Goal: Find specific page/section: Find specific page/section

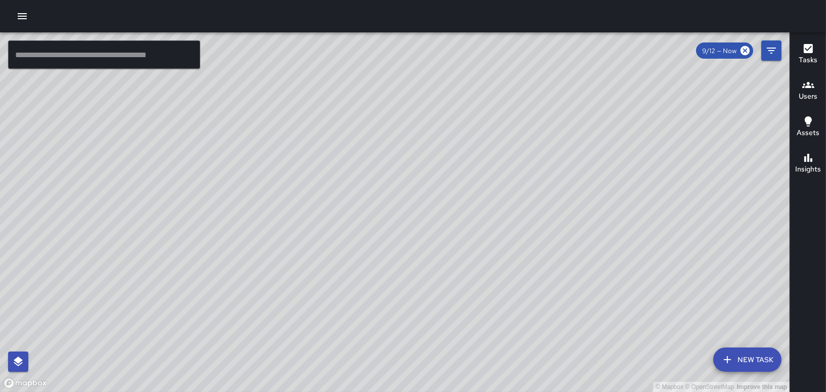
drag, startPoint x: 477, startPoint y: 319, endPoint x: 572, endPoint y: 197, distance: 154.2
click at [572, 197] on div "© Mapbox © OpenStreetMap Improve this map" at bounding box center [395, 212] width 790 height 360
drag, startPoint x: 625, startPoint y: 176, endPoint x: 485, endPoint y: 411, distance: 273.7
click at [485, 391] on html "© Mapbox © OpenStreetMap Improve this map ​ New Task 9/12 — Now Map Layers Task…" at bounding box center [413, 196] width 826 height 392
drag, startPoint x: 402, startPoint y: 249, endPoint x: 501, endPoint y: 201, distance: 109.7
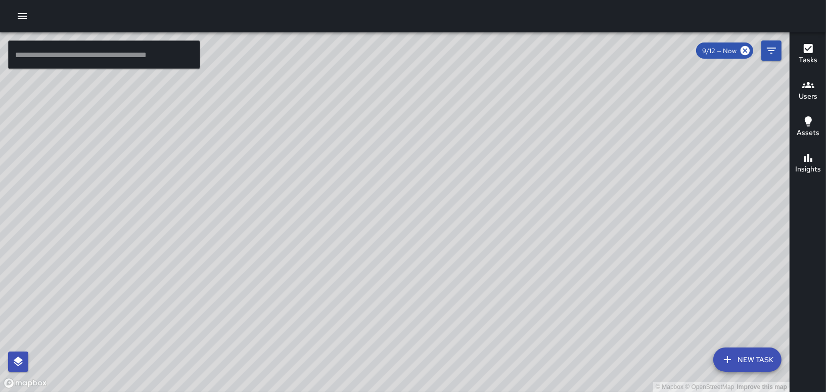
click at [499, 207] on div "© Mapbox © OpenStreetMap Improve this map" at bounding box center [395, 212] width 790 height 360
drag, startPoint x: 334, startPoint y: 199, endPoint x: 425, endPoint y: 405, distance: 225.3
click at [425, 391] on html "© Mapbox © OpenStreetMap Improve this map ​ New Task 9/12 — Now Map Layers Task…" at bounding box center [413, 196] width 826 height 392
drag, startPoint x: 387, startPoint y: 214, endPoint x: 366, endPoint y: 108, distance: 107.8
click at [370, 138] on div "© Mapbox © OpenStreetMap Improve this map" at bounding box center [395, 212] width 790 height 360
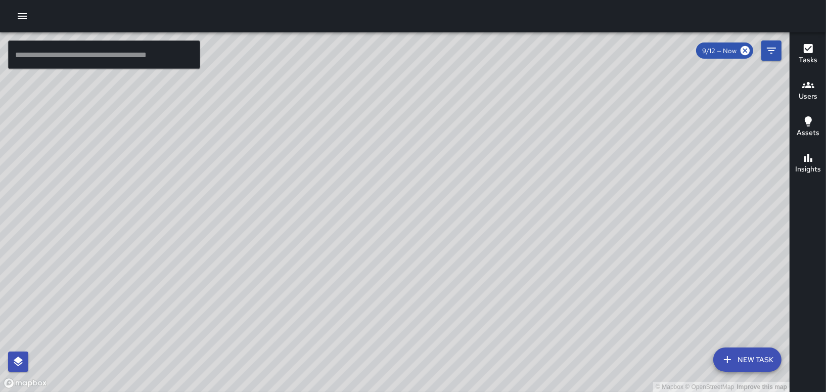
drag, startPoint x: 382, startPoint y: 238, endPoint x: 367, endPoint y: 128, distance: 110.8
click at [367, 136] on div "© Mapbox © OpenStreetMap Improve this map" at bounding box center [395, 212] width 790 height 360
drag, startPoint x: 390, startPoint y: 258, endPoint x: 383, endPoint y: 167, distance: 91.3
click at [385, 179] on div "© Mapbox © OpenStreetMap Improve this map" at bounding box center [395, 212] width 790 height 360
drag, startPoint x: 338, startPoint y: 298, endPoint x: 367, endPoint y: 140, distance: 160.8
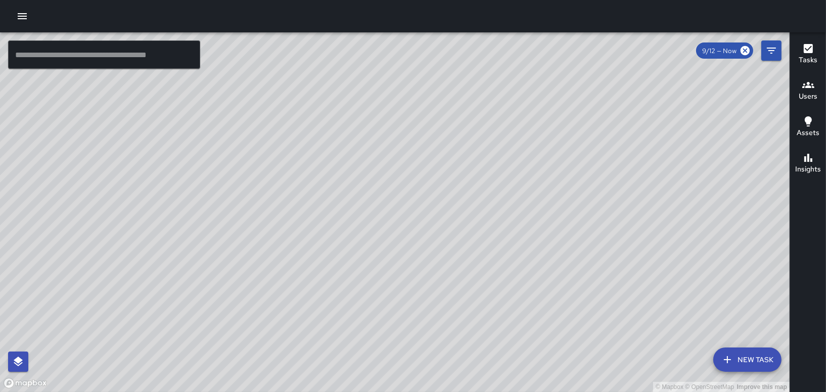
click at [365, 145] on div "© Mapbox © OpenStreetMap Improve this map" at bounding box center [395, 212] width 790 height 360
drag, startPoint x: 489, startPoint y: 194, endPoint x: 366, endPoint y: 192, distance: 122.4
click at [370, 195] on div "© Mapbox © OpenStreetMap Improve this map" at bounding box center [395, 212] width 790 height 360
drag, startPoint x: 537, startPoint y: 112, endPoint x: 417, endPoint y: 300, distance: 223.1
click at [417, 300] on div "© Mapbox © OpenStreetMap Improve this map" at bounding box center [395, 212] width 790 height 360
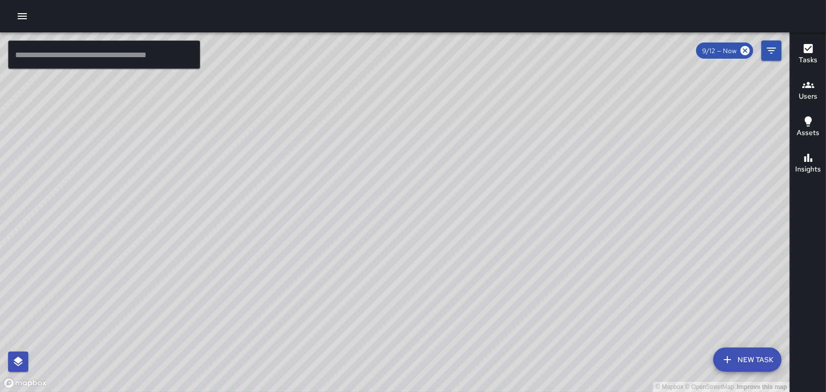
drag, startPoint x: 236, startPoint y: 137, endPoint x: 317, endPoint y: 152, distance: 82.8
click at [317, 152] on div "© Mapbox © OpenStreetMap Improve this map" at bounding box center [395, 212] width 790 height 360
click at [611, 144] on div "© Mapbox © OpenStreetMap Improve this map" at bounding box center [395, 212] width 790 height 360
drag, startPoint x: 673, startPoint y: 235, endPoint x: 674, endPoint y: 200, distance: 35.4
click at [673, 210] on div "© Mapbox © OpenStreetMap Improve this map" at bounding box center [395, 212] width 790 height 360
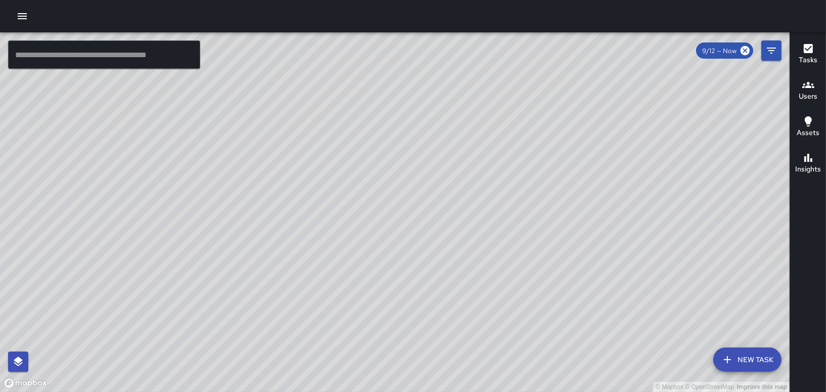
drag, startPoint x: 462, startPoint y: 151, endPoint x: 390, endPoint y: 182, distance: 78.2
click at [390, 182] on div "© Mapbox © OpenStreetMap Improve this map" at bounding box center [395, 212] width 790 height 360
drag, startPoint x: 448, startPoint y: 62, endPoint x: 325, endPoint y: 121, distance: 136.4
click at [325, 121] on div "© Mapbox © OpenStreetMap Improve this map" at bounding box center [395, 212] width 790 height 360
drag, startPoint x: 239, startPoint y: 297, endPoint x: 298, endPoint y: 194, distance: 118.7
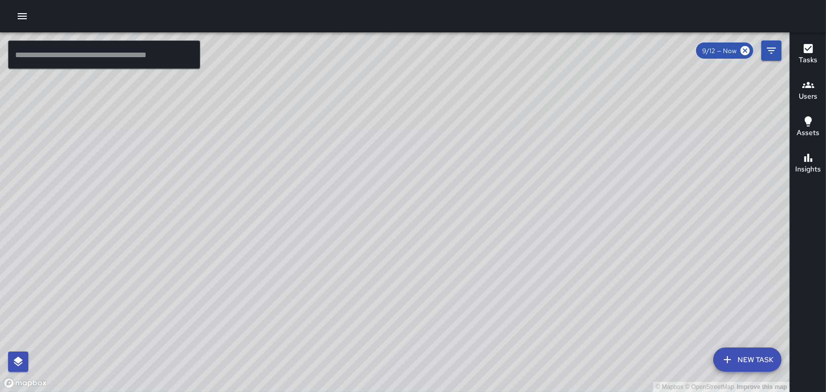
click at [297, 196] on div "© Mapbox © OpenStreetMap Improve this map" at bounding box center [395, 212] width 790 height 360
drag, startPoint x: 378, startPoint y: 328, endPoint x: 387, endPoint y: 216, distance: 112.1
click at [384, 227] on div "© Mapbox © OpenStreetMap Improve this map" at bounding box center [395, 212] width 790 height 360
drag, startPoint x: 509, startPoint y: 287, endPoint x: 523, endPoint y: 206, distance: 82.6
click at [523, 206] on div "© Mapbox © OpenStreetMap Improve this map" at bounding box center [395, 212] width 790 height 360
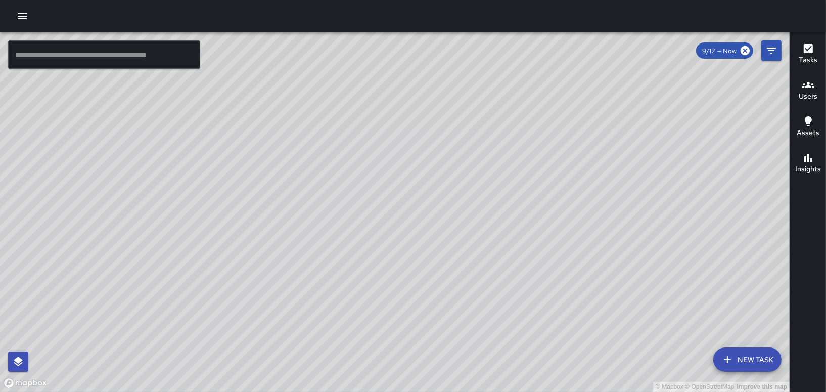
drag, startPoint x: 386, startPoint y: 226, endPoint x: 688, endPoint y: 215, distance: 301.6
click at [688, 215] on div "© Mapbox © OpenStreetMap Improve this map" at bounding box center [395, 212] width 790 height 360
drag, startPoint x: 503, startPoint y: 136, endPoint x: 512, endPoint y: 126, distance: 13.6
click at [503, 135] on div "© Mapbox © OpenStreetMap Improve this map" at bounding box center [395, 212] width 790 height 360
drag, startPoint x: 458, startPoint y: 180, endPoint x: 483, endPoint y: 127, distance: 57.7
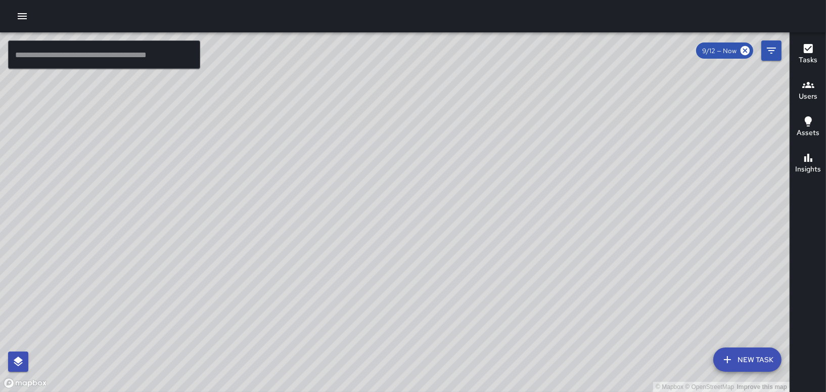
click at [483, 127] on div "© Mapbox © OpenStreetMap Improve this map" at bounding box center [395, 212] width 790 height 360
drag, startPoint x: 550, startPoint y: 91, endPoint x: 432, endPoint y: 414, distance: 343.3
click at [432, 391] on html "© Mapbox © OpenStreetMap Improve this map ​ New Task 9/12 — Now Map Layers Task…" at bounding box center [413, 196] width 826 height 392
drag, startPoint x: 456, startPoint y: 198, endPoint x: 501, endPoint y: 414, distance: 220.5
click at [501, 391] on html "© Mapbox © OpenStreetMap Improve this map ​ New Task 9/12 — Now Map Layers Task…" at bounding box center [413, 196] width 826 height 392
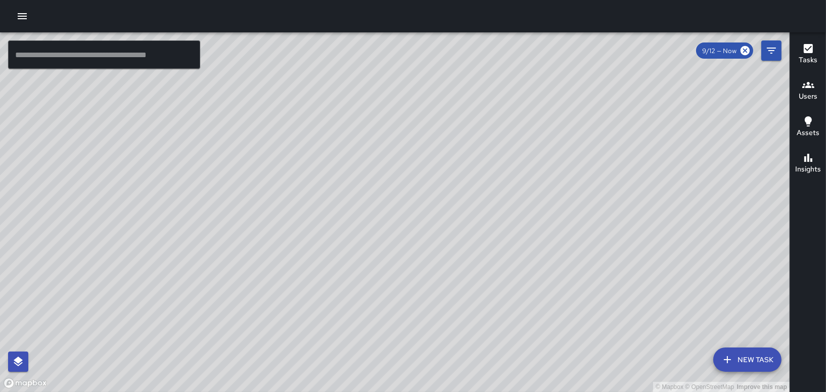
drag, startPoint x: 526, startPoint y: 170, endPoint x: 375, endPoint y: 414, distance: 286.1
click at [375, 391] on html "© Mapbox © OpenStreetMap Improve this map ​ New Task 9/12 — Now Map Layers Task…" at bounding box center [413, 196] width 826 height 392
drag, startPoint x: 373, startPoint y: 349, endPoint x: 371, endPoint y: 185, distance: 164.4
click at [371, 185] on div "© Mapbox © OpenStreetMap Improve this map" at bounding box center [395, 212] width 790 height 360
drag, startPoint x: 648, startPoint y: 175, endPoint x: 351, endPoint y: 148, distance: 298.6
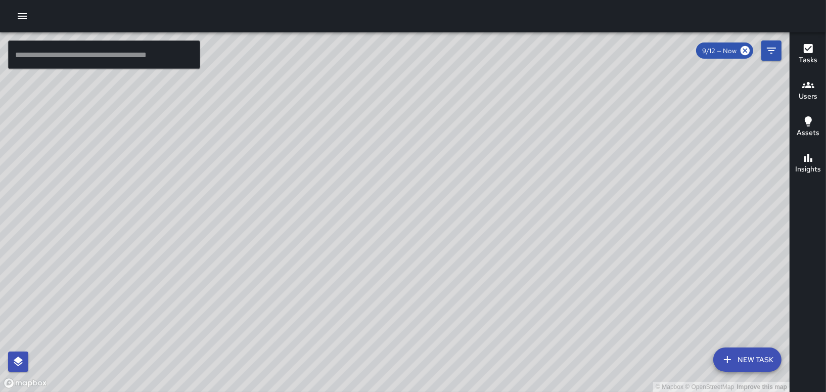
click at [351, 148] on div "© Mapbox © OpenStreetMap Improve this map" at bounding box center [395, 212] width 790 height 360
drag, startPoint x: 164, startPoint y: 142, endPoint x: 436, endPoint y: 216, distance: 281.6
click at [447, 209] on div "© Mapbox © OpenStreetMap Improve this map" at bounding box center [395, 212] width 790 height 360
drag, startPoint x: 268, startPoint y: 145, endPoint x: 407, endPoint y: 413, distance: 302.4
click at [407, 391] on html "© Mapbox © OpenStreetMap Improve this map ​ New Task 9/12 — Now Map Layers Task…" at bounding box center [413, 196] width 826 height 392
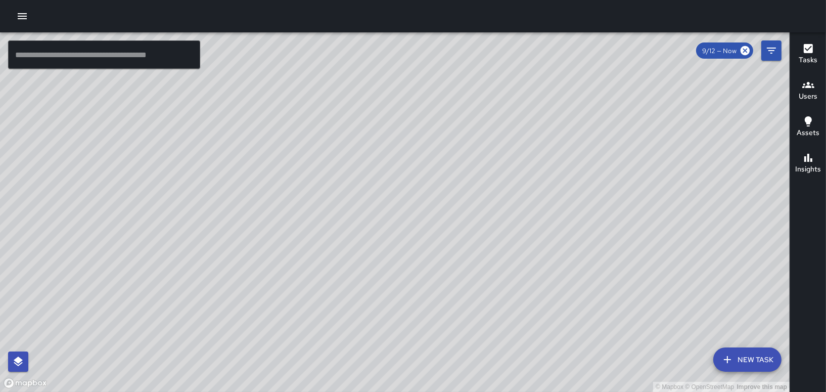
drag, startPoint x: 346, startPoint y: 217, endPoint x: 431, endPoint y: 325, distance: 136.8
click at [431, 325] on div "© Mapbox © OpenStreetMap Improve this map" at bounding box center [395, 212] width 790 height 360
drag, startPoint x: 367, startPoint y: 288, endPoint x: 410, endPoint y: 317, distance: 51.8
click at [404, 321] on div "© Mapbox © OpenStreetMap Improve this map" at bounding box center [395, 212] width 790 height 360
drag, startPoint x: 395, startPoint y: 272, endPoint x: 394, endPoint y: 280, distance: 8.2
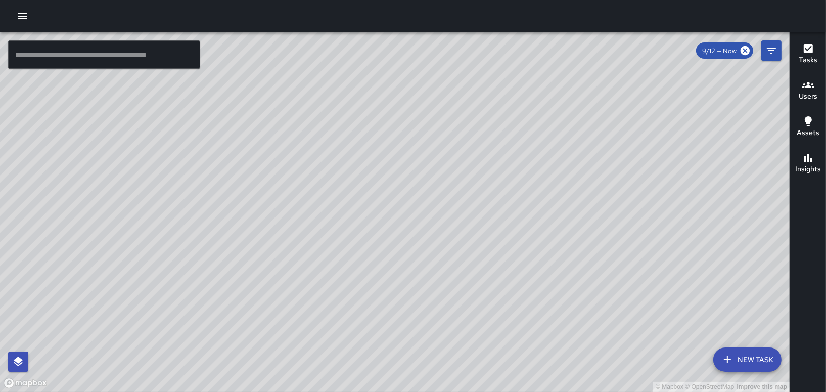
click at [394, 280] on div "© Mapbox © OpenStreetMap Improve this map" at bounding box center [395, 212] width 790 height 360
drag, startPoint x: 392, startPoint y: 339, endPoint x: 413, endPoint y: 219, distance: 121.5
click at [413, 219] on div "© Mapbox © OpenStreetMap Improve this map" at bounding box center [395, 212] width 790 height 360
drag, startPoint x: 693, startPoint y: 125, endPoint x: 369, endPoint y: 414, distance: 433.4
click at [369, 391] on html "© Mapbox © OpenStreetMap Improve this map ​ New Task 9/12 — Now Map Layers Task…" at bounding box center [413, 196] width 826 height 392
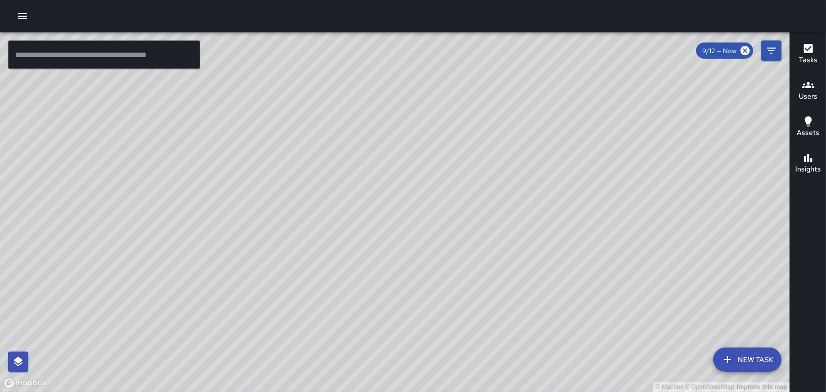
drag, startPoint x: 500, startPoint y: 332, endPoint x: 524, endPoint y: 189, distance: 145.7
click at [524, 189] on div "© Mapbox © OpenStreetMap Improve this map" at bounding box center [395, 212] width 790 height 360
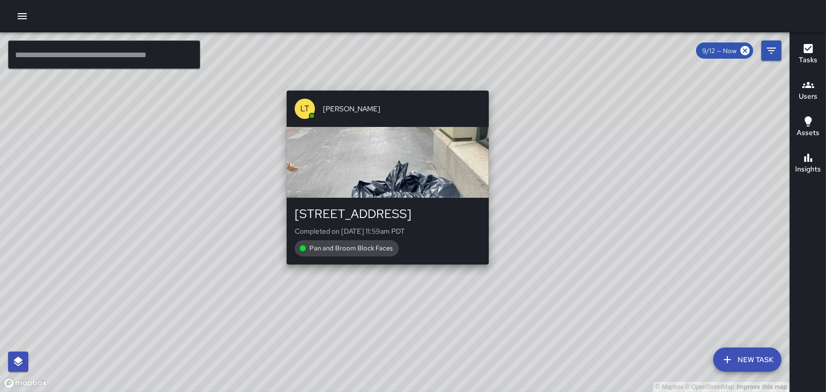
click at [386, 272] on div "© Mapbox © OpenStreetMap Improve this map LT [PERSON_NAME][GEOGRAPHIC_DATA][STR…" at bounding box center [395, 212] width 790 height 360
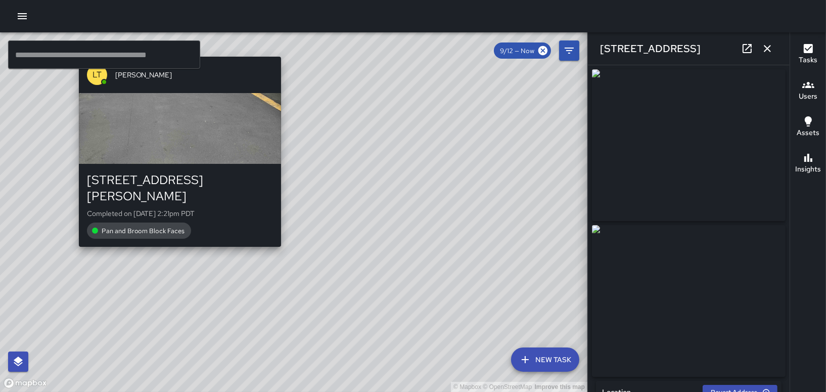
click at [174, 234] on div "LT [PERSON_NAME] [STREET_ADDRESS][PERSON_NAME] Completed on [DATE] 2:21pm PDT P…" at bounding box center [180, 152] width 210 height 198
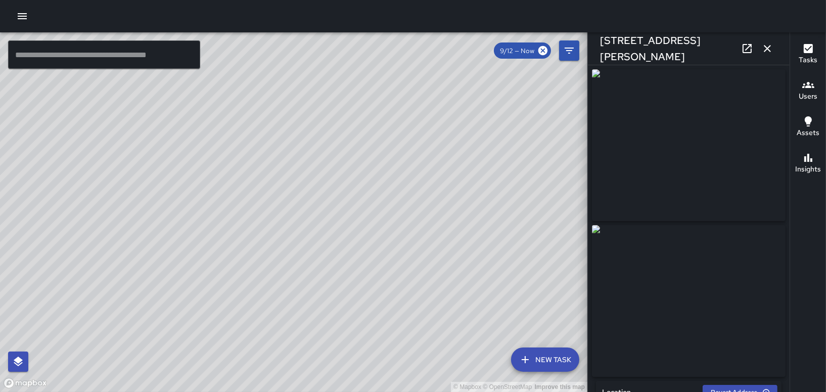
click at [186, 204] on div "© Mapbox © OpenStreetMap Improve this map GS [PERSON_NAME] [STREET_ADDRESS][PER…" at bounding box center [294, 212] width 588 height 360
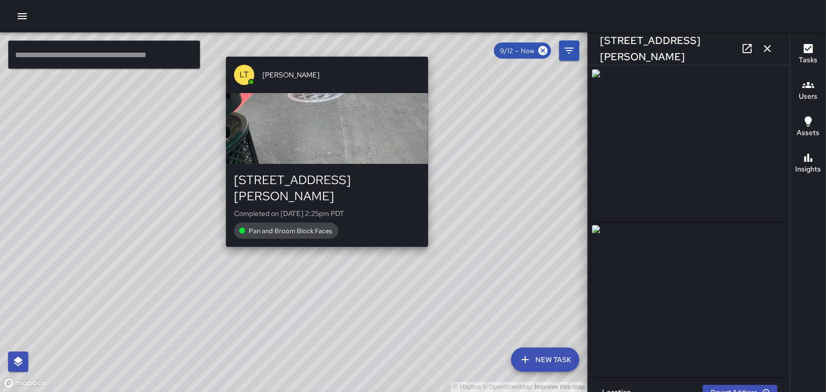
click at [319, 236] on div "© Mapbox © OpenStreetMap Improve this map [GEOGRAPHIC_DATA][PERSON_NAME][STREET…" at bounding box center [294, 212] width 588 height 360
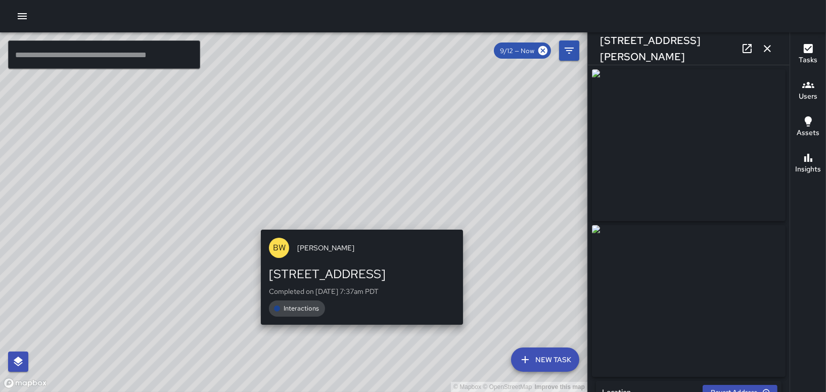
drag, startPoint x: 480, startPoint y: 218, endPoint x: 427, endPoint y: 224, distance: 53.4
click at [429, 224] on div "© Mapbox © OpenStreetMap Improve this map BW [PERSON_NAME] [STREET_ADDRESS] Com…" at bounding box center [294, 212] width 588 height 360
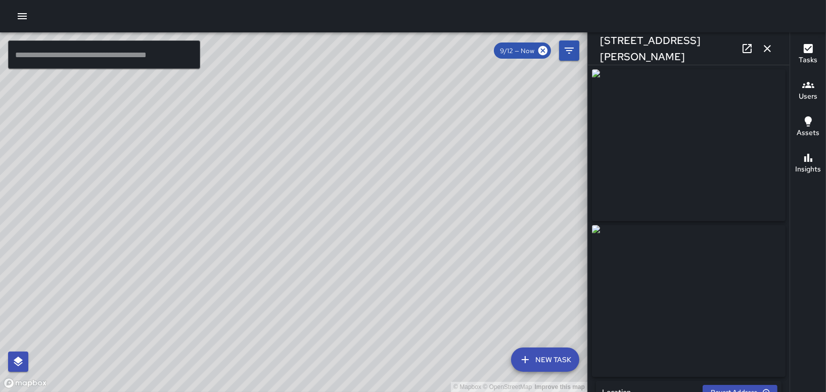
drag, startPoint x: 540, startPoint y: 181, endPoint x: 355, endPoint y: 155, distance: 187.4
click at [356, 155] on div "© Mapbox © OpenStreetMap Improve this map" at bounding box center [294, 212] width 588 height 360
click at [333, 200] on div "© Mapbox © OpenStreetMap Improve this map BG [PERSON_NAME][GEOGRAPHIC_DATA][STR…" at bounding box center [294, 212] width 588 height 360
click at [237, 215] on div "© Mapbox © OpenStreetMap Improve this map LT [PERSON_NAME][GEOGRAPHIC_DATA][STR…" at bounding box center [294, 212] width 588 height 360
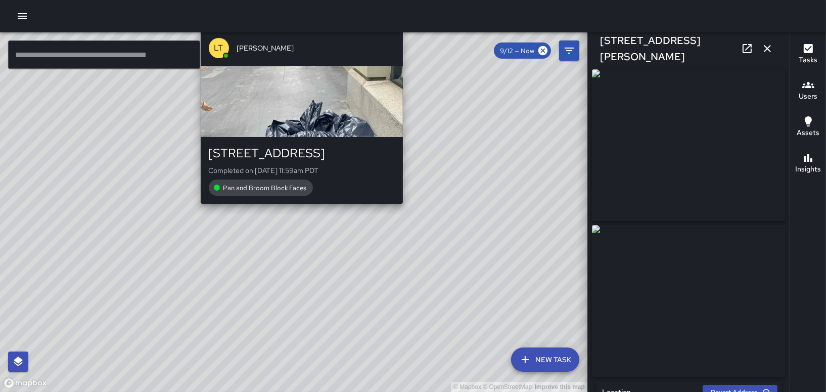
click at [301, 204] on div "LT [PERSON_NAME] [STREET_ADDRESS] Completed on [DATE] 11:59am PDT Pan and Broom…" at bounding box center [302, 117] width 210 height 182
type input "**********"
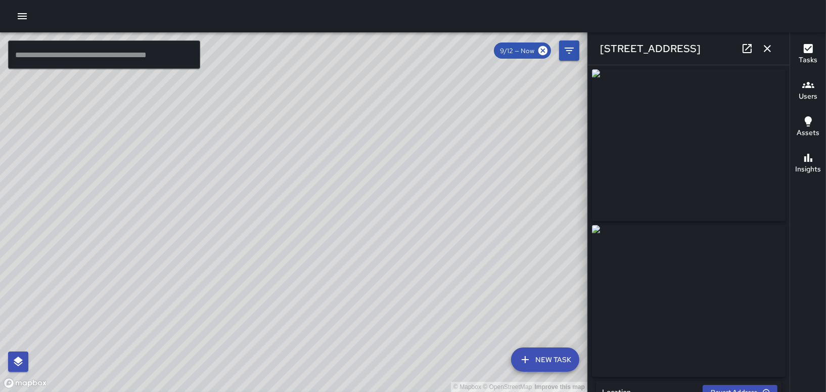
click at [713, 292] on img at bounding box center [689, 301] width 194 height 152
drag, startPoint x: 256, startPoint y: 150, endPoint x: 381, endPoint y: 381, distance: 262.3
click at [381, 381] on div "© Mapbox © OpenStreetMap Improve this map" at bounding box center [294, 212] width 588 height 360
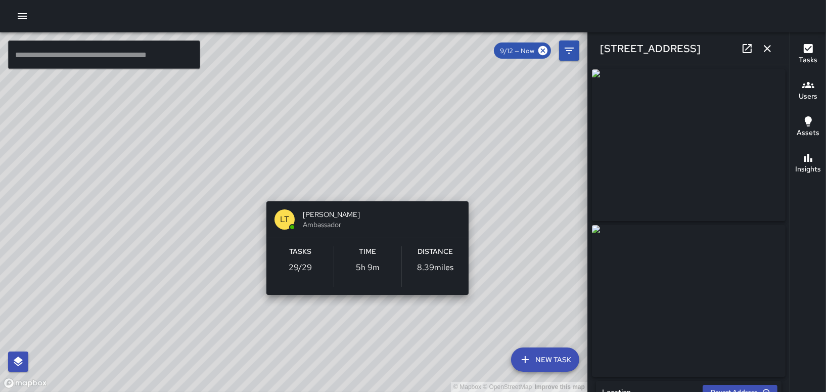
drag, startPoint x: 374, startPoint y: 316, endPoint x: 364, endPoint y: 334, distance: 20.6
click at [364, 334] on div "© Mapbox © OpenStreetMap Improve this map LT [PERSON_NAME] Ambassador Tasks 29 …" at bounding box center [294, 212] width 588 height 360
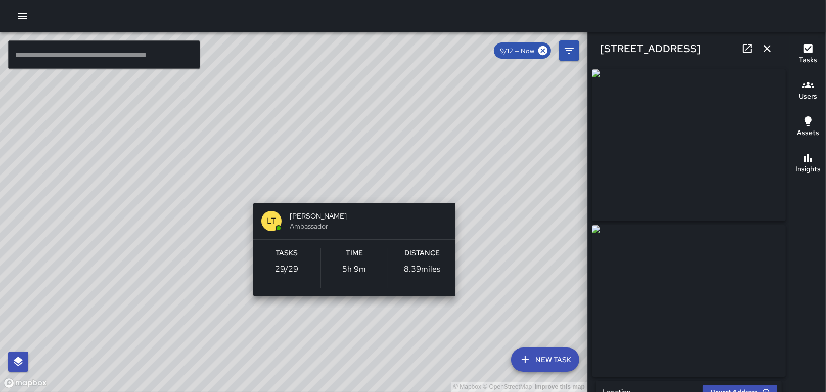
drag, startPoint x: 364, startPoint y: 315, endPoint x: 349, endPoint y: 322, distance: 16.5
click at [349, 322] on div "© Mapbox © OpenStreetMap Improve this map LT [PERSON_NAME] Ambassador Tasks 29 …" at bounding box center [294, 212] width 588 height 360
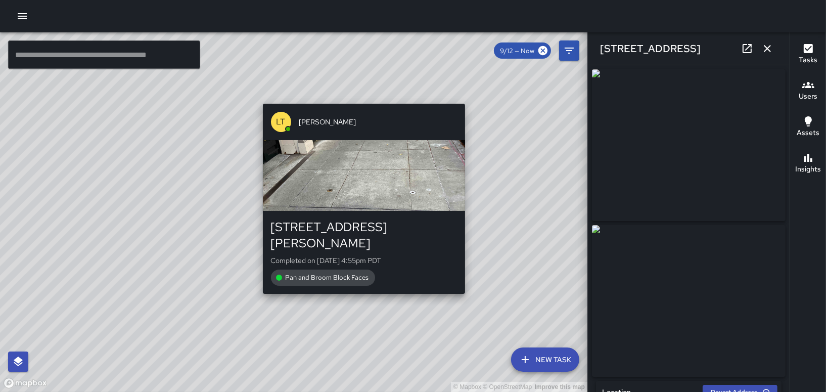
click at [471, 96] on div "© Mapbox © OpenStreetMap Improve this map LT [PERSON_NAME][GEOGRAPHIC_DATA][STR…" at bounding box center [294, 212] width 588 height 360
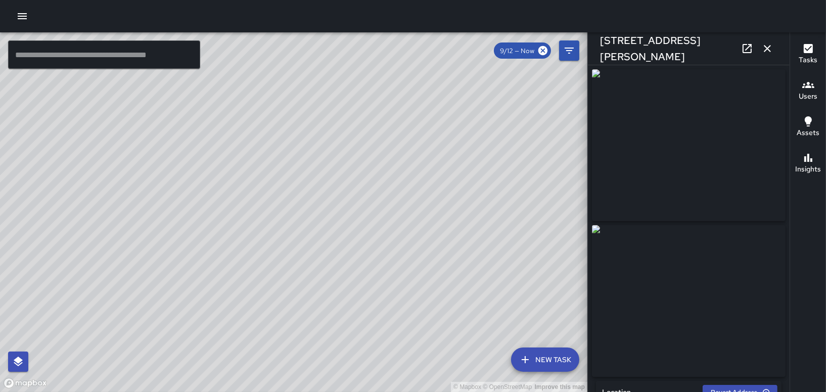
click at [384, 186] on div "© Mapbox © OpenStreetMap Improve this map LT [PERSON_NAME][GEOGRAPHIC_DATA][STR…" at bounding box center [294, 212] width 588 height 360
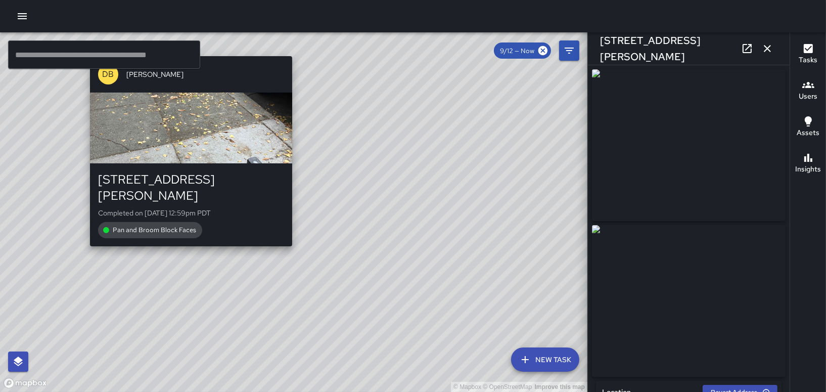
click at [185, 235] on div "© Mapbox © OpenStreetMap Improve this map DB [PERSON_NAME] [STREET_ADDRESS][PER…" at bounding box center [294, 212] width 588 height 360
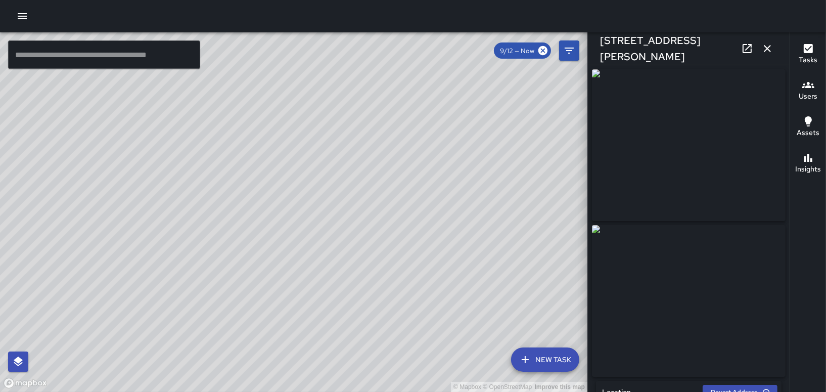
click at [285, 212] on div "© Mapbox © OpenStreetMap Improve this map" at bounding box center [294, 212] width 588 height 360
click at [404, 191] on div "© Mapbox © OpenStreetMap Improve this map LT [PERSON_NAME][GEOGRAPHIC_DATA][STR…" at bounding box center [294, 212] width 588 height 360
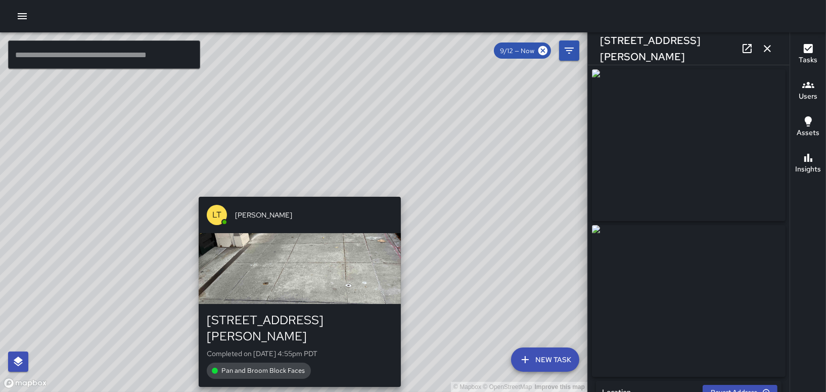
type input "**********"
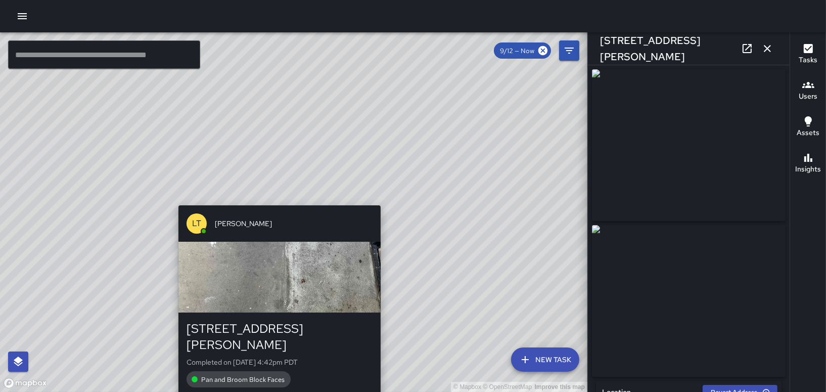
type input "**********"
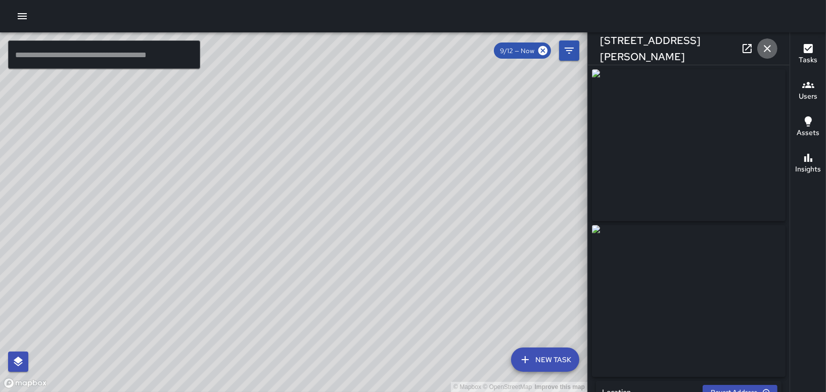
click at [767, 47] on icon "button" at bounding box center [768, 48] width 12 height 12
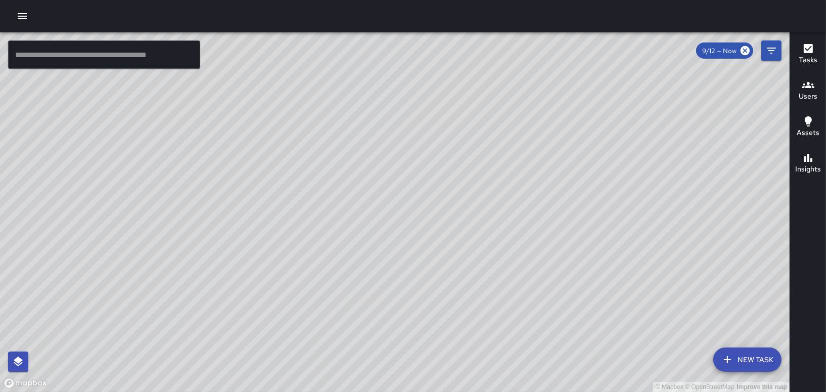
drag, startPoint x: 239, startPoint y: 258, endPoint x: 523, endPoint y: -28, distance: 403.7
click at [523, 0] on html "© Mapbox © OpenStreetMap Improve this map ​ New Task 9/12 — Now Map Layers Task…" at bounding box center [413, 196] width 826 height 392
drag, startPoint x: 334, startPoint y: 84, endPoint x: 121, endPoint y: 267, distance: 279.7
click at [119, 269] on div "© Mapbox © OpenStreetMap Improve this map" at bounding box center [395, 212] width 790 height 360
drag, startPoint x: 492, startPoint y: 300, endPoint x: 417, endPoint y: 211, distance: 116.3
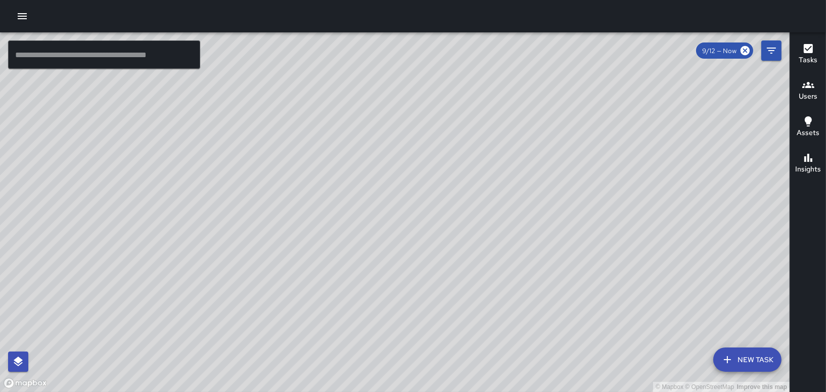
click at [421, 226] on div "© Mapbox © OpenStreetMap Improve this map" at bounding box center [395, 212] width 790 height 360
drag, startPoint x: 393, startPoint y: 202, endPoint x: 361, endPoint y: 201, distance: 32.9
click at [388, 166] on div "© Mapbox © OpenStreetMap Improve this map" at bounding box center [395, 212] width 790 height 360
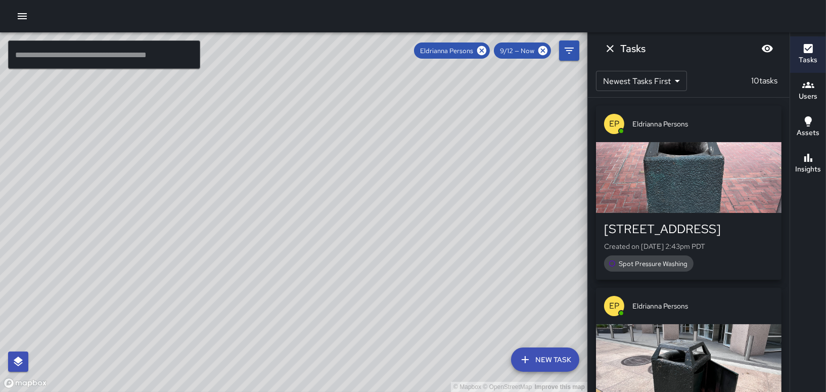
click at [179, 282] on div "© Mapbox © OpenStreetMap Improve this map" at bounding box center [294, 212] width 588 height 360
drag, startPoint x: 176, startPoint y: 256, endPoint x: 494, endPoint y: 143, distance: 337.2
click at [533, 115] on div "© Mapbox © OpenStreetMap Improve this map" at bounding box center [294, 212] width 588 height 360
click at [605, 49] on icon "Dismiss" at bounding box center [610, 48] width 12 height 12
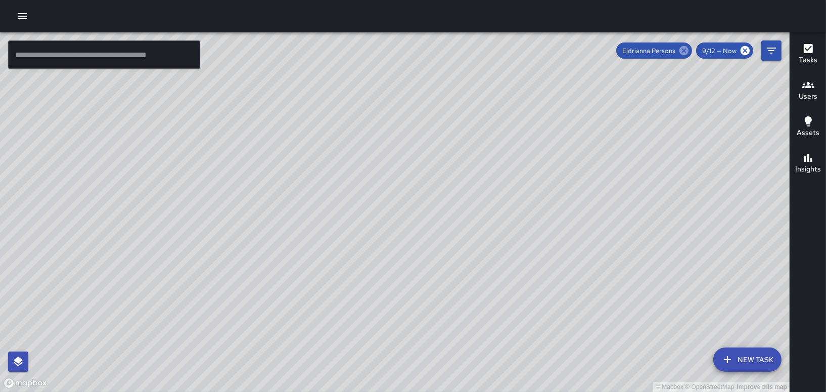
click at [686, 51] on icon at bounding box center [684, 50] width 9 height 9
drag, startPoint x: 553, startPoint y: 248, endPoint x: 383, endPoint y: 218, distance: 172.5
click at [383, 218] on div "© Mapbox © OpenStreetMap Improve this map" at bounding box center [395, 212] width 790 height 360
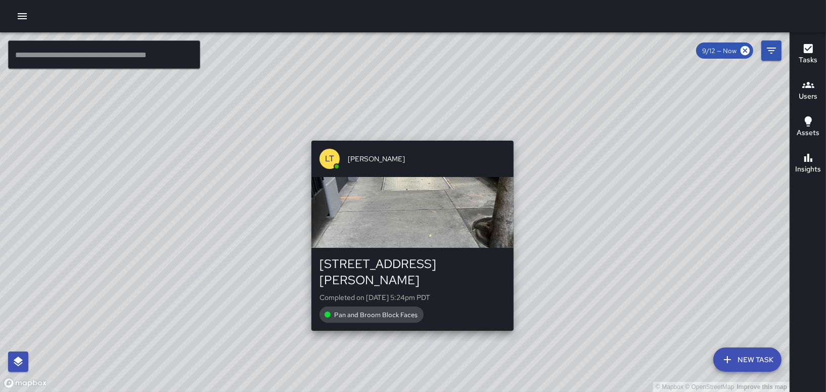
drag, startPoint x: 270, startPoint y: 78, endPoint x: 408, endPoint y: 331, distance: 288.1
click at [408, 331] on div "© Mapbox © OpenStreetMap Improve this map [GEOGRAPHIC_DATA][PERSON_NAME][STREET…" at bounding box center [395, 212] width 790 height 360
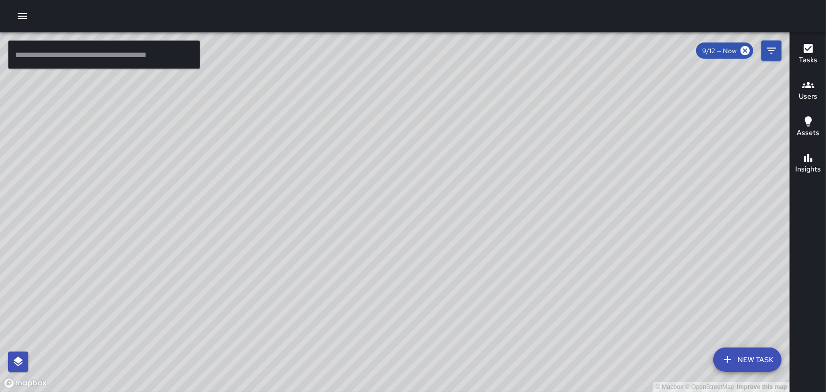
drag, startPoint x: 322, startPoint y: 178, endPoint x: 414, endPoint y: 54, distance: 154.7
click at [414, 54] on div "© Mapbox © OpenStreetMap Improve this map" at bounding box center [395, 212] width 790 height 360
drag, startPoint x: 542, startPoint y: 322, endPoint x: 402, endPoint y: 175, distance: 202.8
click at [402, 175] on div "© Mapbox © OpenStreetMap Improve this map" at bounding box center [395, 212] width 790 height 360
drag, startPoint x: 523, startPoint y: 300, endPoint x: 431, endPoint y: -52, distance: 363.9
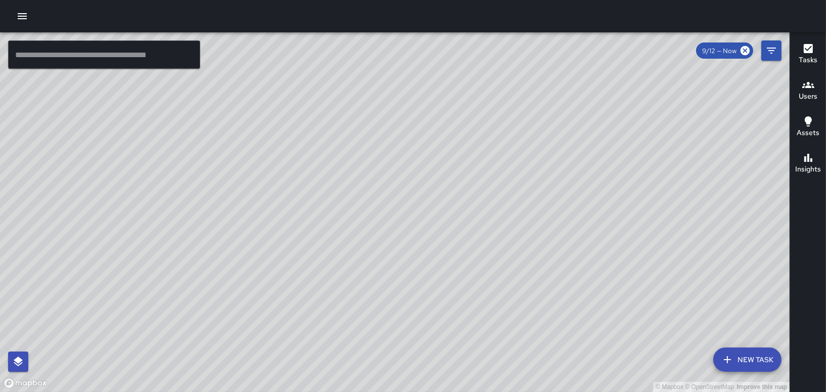
click at [431, 0] on html "© Mapbox © OpenStreetMap Improve this map ​ New Task 9/12 — Now Map Layers Task…" at bounding box center [413, 196] width 826 height 392
drag, startPoint x: 381, startPoint y: 314, endPoint x: 414, endPoint y: 251, distance: 71.2
click at [414, 251] on div "© Mapbox © OpenStreetMap Improve this map" at bounding box center [395, 212] width 790 height 360
drag, startPoint x: 415, startPoint y: 252, endPoint x: 337, endPoint y: 335, distance: 113.8
click at [337, 335] on div "© Mapbox © OpenStreetMap Improve this map" at bounding box center [395, 212] width 790 height 360
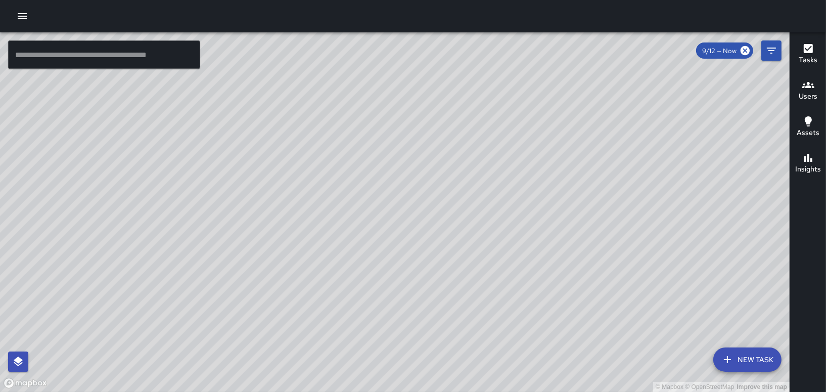
click at [804, 96] on h6 "Users" at bounding box center [808, 96] width 19 height 11
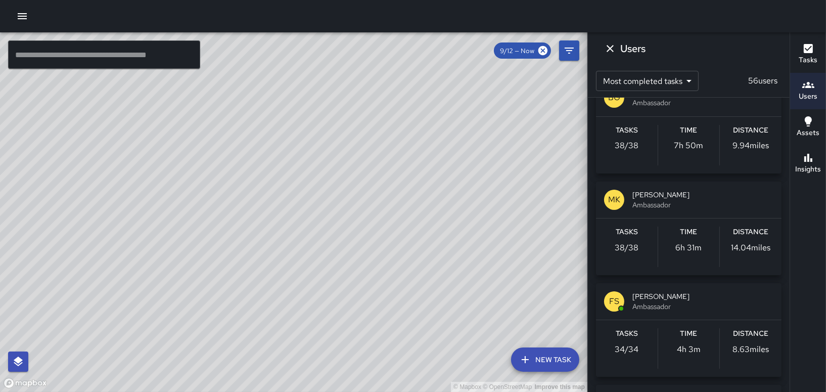
scroll to position [1568, 0]
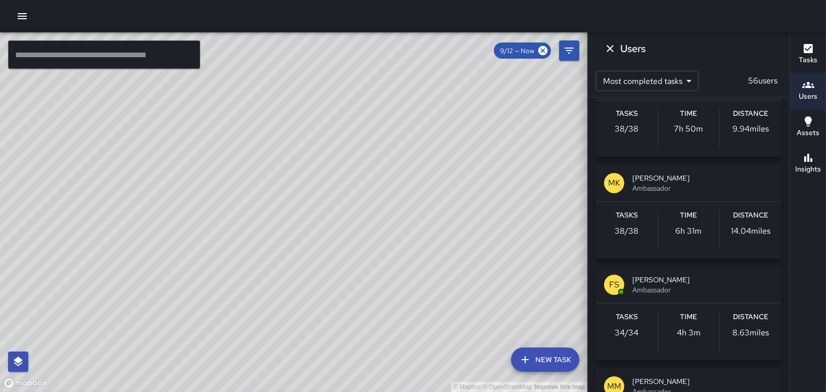
click at [579, 121] on div "© Mapbox © OpenStreetMap Improve this map" at bounding box center [294, 212] width 588 height 360
click at [611, 54] on icon "Dismiss" at bounding box center [610, 48] width 12 height 12
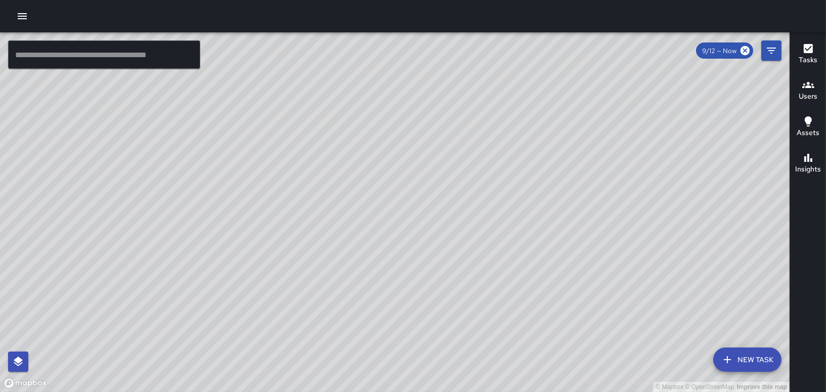
drag, startPoint x: 388, startPoint y: 160, endPoint x: 409, endPoint y: 243, distance: 85.5
click at [409, 243] on div "© Mapbox © OpenStreetMap Improve this map DB [PERSON_NAME] [STREET_ADDRESS] Com…" at bounding box center [395, 212] width 790 height 360
drag, startPoint x: 378, startPoint y: 224, endPoint x: 312, endPoint y: 133, distance: 112.9
click at [325, 82] on div "© Mapbox © OpenStreetMap Improve this map" at bounding box center [395, 212] width 790 height 360
drag, startPoint x: 608, startPoint y: 248, endPoint x: 540, endPoint y: 170, distance: 103.2
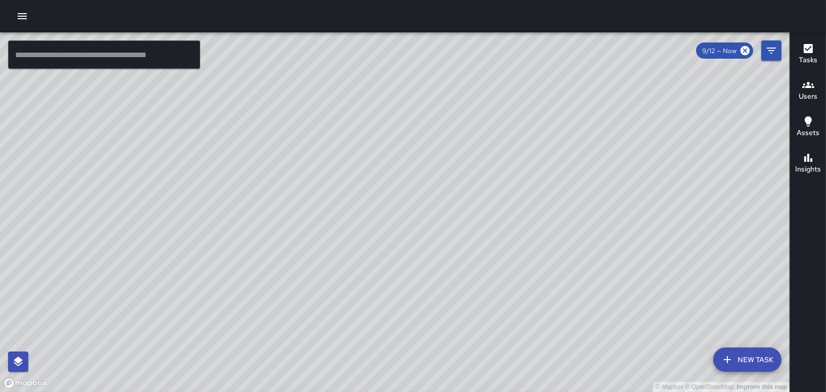
click at [542, 170] on div "© Mapbox © OpenStreetMap Improve this map" at bounding box center [395, 212] width 790 height 360
drag, startPoint x: 581, startPoint y: 213, endPoint x: 469, endPoint y: 159, distance: 124.4
click at [465, 158] on div "© Mapbox © OpenStreetMap Improve this map" at bounding box center [395, 212] width 790 height 360
drag, startPoint x: 391, startPoint y: 235, endPoint x: 291, endPoint y: 224, distance: 100.7
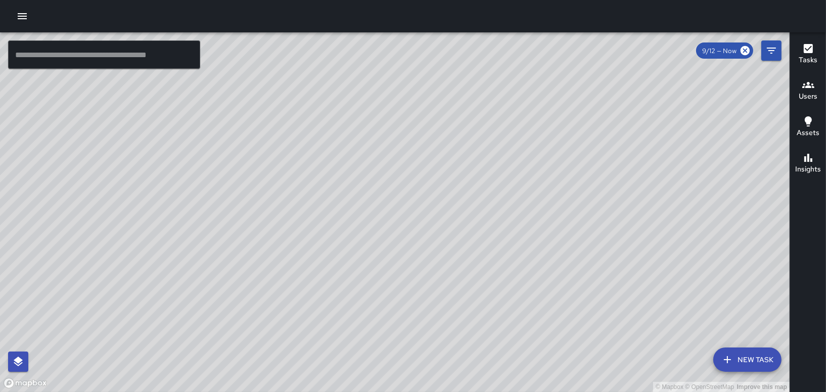
click at [291, 224] on div "© Mapbox © OpenStreetMap Improve this map" at bounding box center [395, 212] width 790 height 360
drag, startPoint x: 349, startPoint y: 240, endPoint x: 294, endPoint y: 261, distance: 59.4
click at [294, 261] on div "© Mapbox © OpenStreetMap Improve this map" at bounding box center [395, 212] width 790 height 360
drag, startPoint x: 415, startPoint y: 128, endPoint x: 419, endPoint y: 144, distance: 16.1
click at [419, 144] on div "© Mapbox © OpenStreetMap Improve this map" at bounding box center [395, 212] width 790 height 360
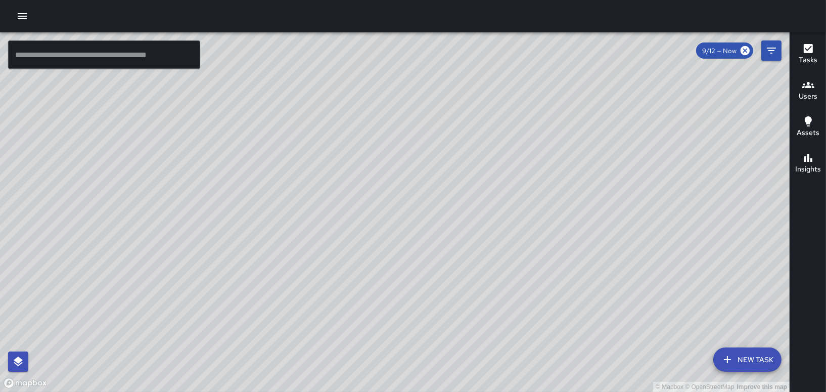
drag, startPoint x: 327, startPoint y: 148, endPoint x: 353, endPoint y: 158, distance: 28.6
click at [353, 158] on div "© Mapbox © OpenStreetMap Improve this map" at bounding box center [395, 212] width 790 height 360
drag, startPoint x: 544, startPoint y: 181, endPoint x: 384, endPoint y: 178, distance: 159.8
click at [384, 178] on div "© Mapbox © OpenStreetMap Improve this map" at bounding box center [395, 212] width 790 height 360
drag, startPoint x: 353, startPoint y: 187, endPoint x: 420, endPoint y: 170, distance: 68.7
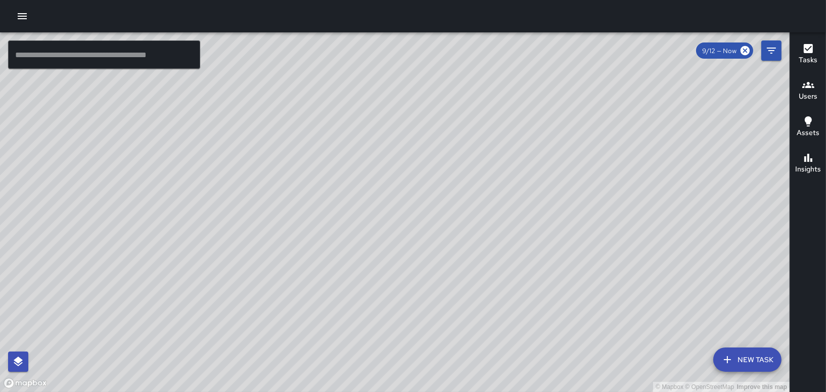
click at [420, 170] on div "© Mapbox © OpenStreetMap Improve this map" at bounding box center [395, 212] width 790 height 360
drag, startPoint x: 432, startPoint y: 179, endPoint x: 351, endPoint y: 170, distance: 80.9
click at [351, 171] on div "© Mapbox © OpenStreetMap Improve this map" at bounding box center [395, 212] width 790 height 360
drag, startPoint x: 380, startPoint y: 118, endPoint x: 401, endPoint y: 178, distance: 63.5
click at [401, 178] on div "© Mapbox © OpenStreetMap Improve this map" at bounding box center [395, 212] width 790 height 360
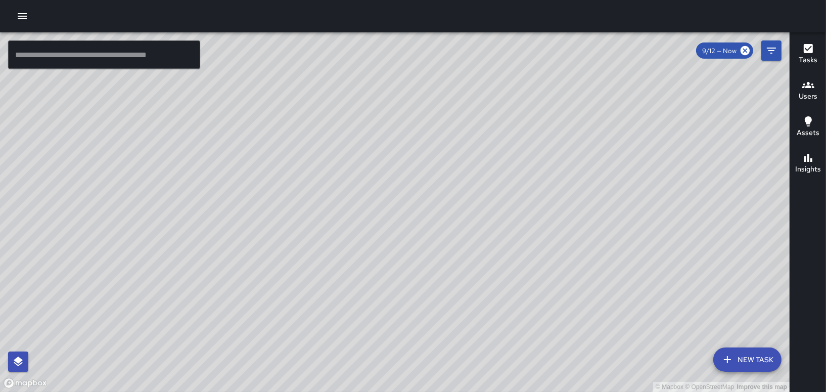
drag, startPoint x: 381, startPoint y: 260, endPoint x: 372, endPoint y: 198, distance: 62.8
click at [372, 198] on div "© Mapbox © OpenStreetMap Improve this map" at bounding box center [395, 212] width 790 height 360
drag, startPoint x: 245, startPoint y: 140, endPoint x: 259, endPoint y: 141, distance: 14.2
click at [248, 141] on div "© Mapbox © OpenStreetMap Improve this map" at bounding box center [395, 212] width 790 height 360
drag, startPoint x: 267, startPoint y: 139, endPoint x: 194, endPoint y: 224, distance: 111.5
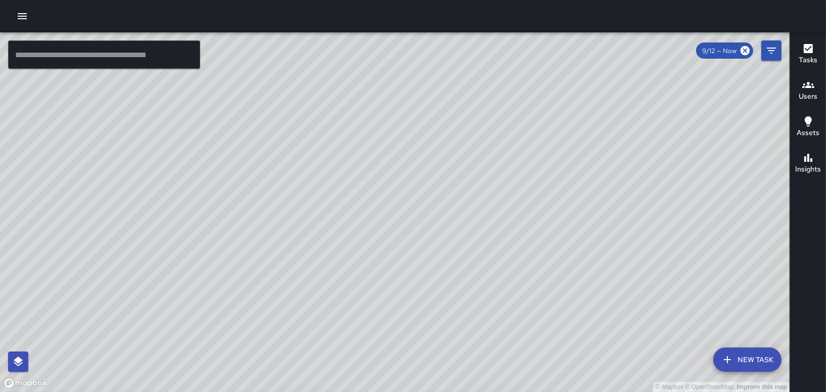
click at [194, 224] on div "© Mapbox © OpenStreetMap Improve this map" at bounding box center [395, 212] width 790 height 360
drag, startPoint x: 379, startPoint y: 125, endPoint x: 369, endPoint y: 179, distance: 54.5
click at [369, 179] on div "© Mapbox © OpenStreetMap Improve this map" at bounding box center [395, 212] width 790 height 360
